Goal: Find specific page/section: Find specific page/section

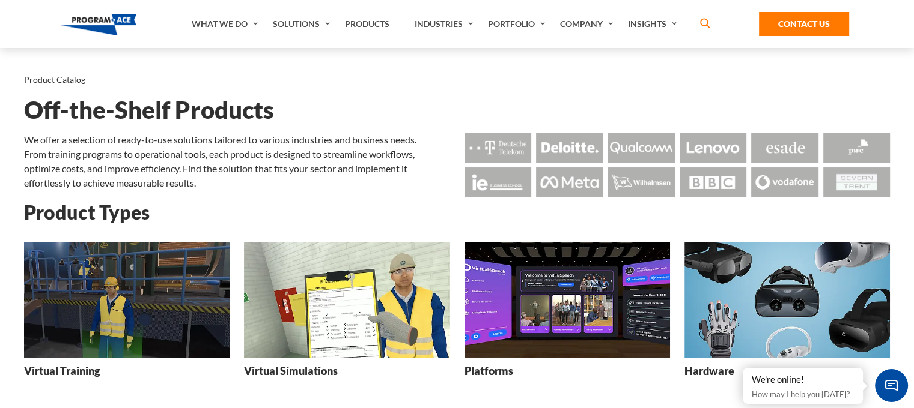
click at [350, 319] on img at bounding box center [346, 300] width 205 height 116
